Goal: Check status: Check status

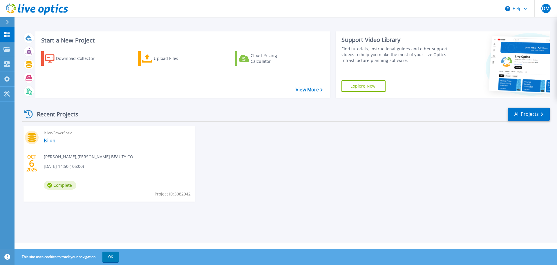
click at [76, 152] on div "Isilon/PowerScale [PERSON_NAME] , [PERSON_NAME] BEAUTY CO [DATE] 14:50 (-05:00)…" at bounding box center [117, 163] width 155 height 75
click at [52, 140] on link "Isilon" at bounding box center [50, 140] width 12 height 6
click at [12, 51] on link "Projects Projects" at bounding box center [7, 49] width 15 height 15
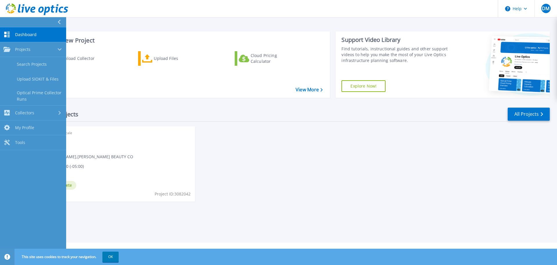
drag, startPoint x: 291, startPoint y: 195, endPoint x: 246, endPoint y: 181, distance: 47.7
click at [291, 195] on div "OCT 6 2025 Isilon/PowerScale Isilon Dheeraj Mutha , SALLY BEAUTY CO 10/06/2025,…" at bounding box center [284, 169] width 533 height 87
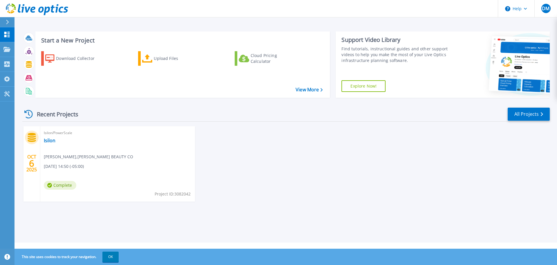
click at [79, 168] on span "[DATE] 14:50 (-05:00)" at bounding box center [64, 166] width 40 height 6
drag, startPoint x: 48, startPoint y: 138, endPoint x: 104, endPoint y: 153, distance: 58.2
click at [48, 138] on link "Isilon" at bounding box center [50, 140] width 12 height 6
